Goal: Transaction & Acquisition: Book appointment/travel/reservation

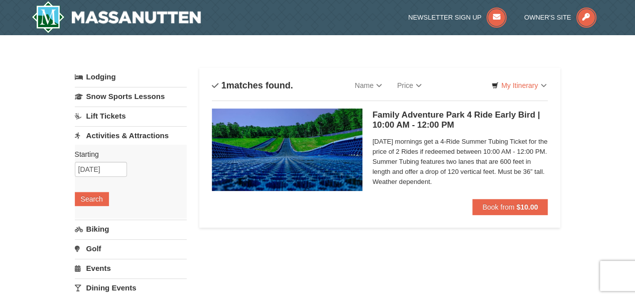
click at [127, 134] on link "Activities & Attractions" at bounding box center [131, 135] width 112 height 19
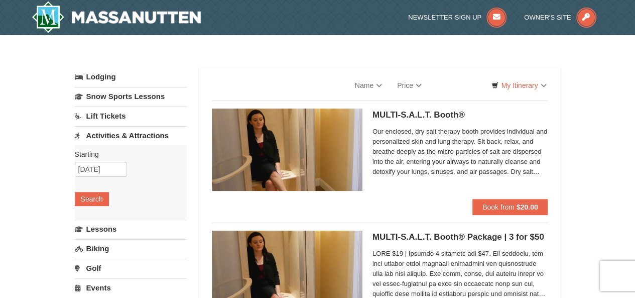
select select "9"
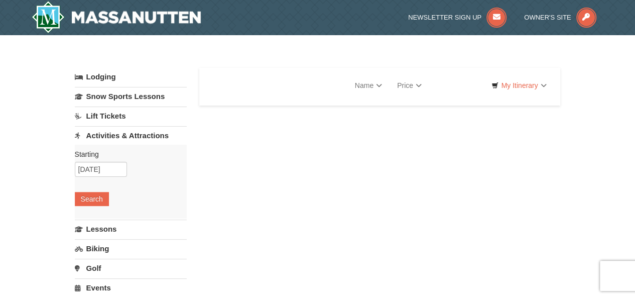
select select "9"
